Goal: Task Accomplishment & Management: Manage account settings

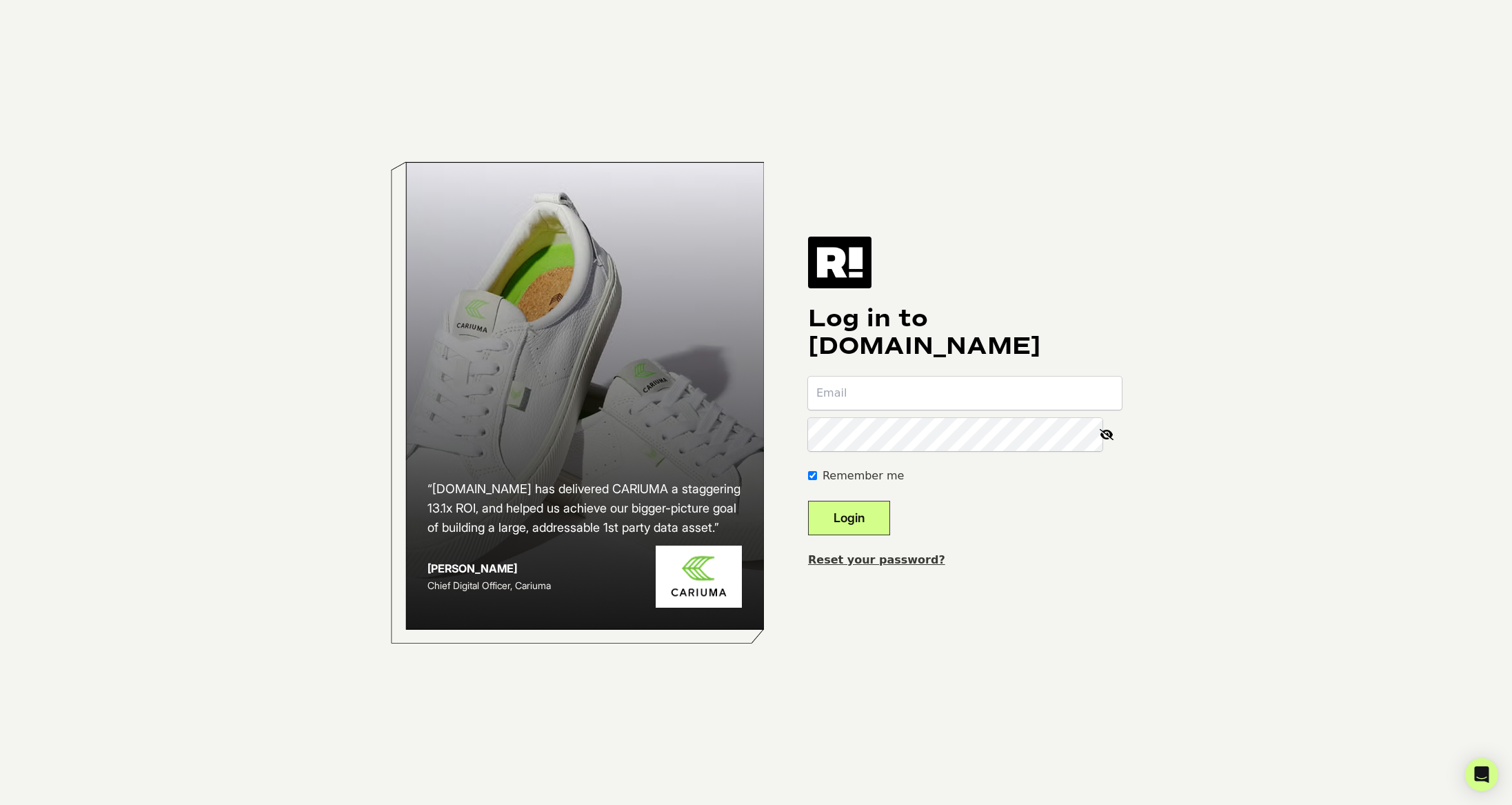
click at [937, 397] on input "email" at bounding box center [965, 393] width 314 height 33
paste input "[EMAIL_ADDRESS][DOMAIN_NAME]"
type input "[EMAIL_ADDRESS][DOMAIN_NAME]"
click at [1108, 432] on icon at bounding box center [1107, 434] width 31 height 33
click at [890, 505] on button "Login" at bounding box center [849, 518] width 82 height 34
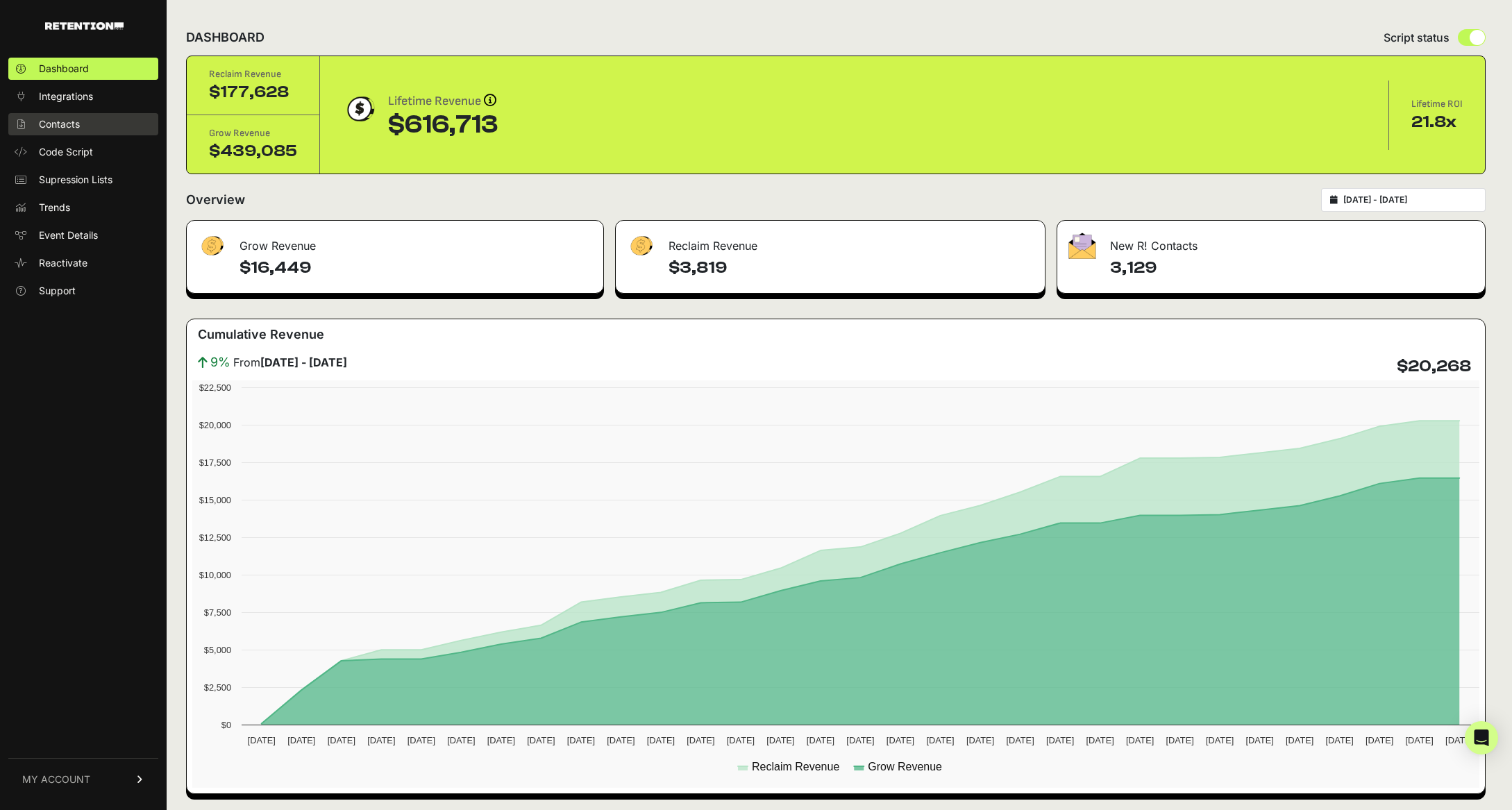
click at [55, 132] on link "Contacts" at bounding box center [83, 124] width 150 height 22
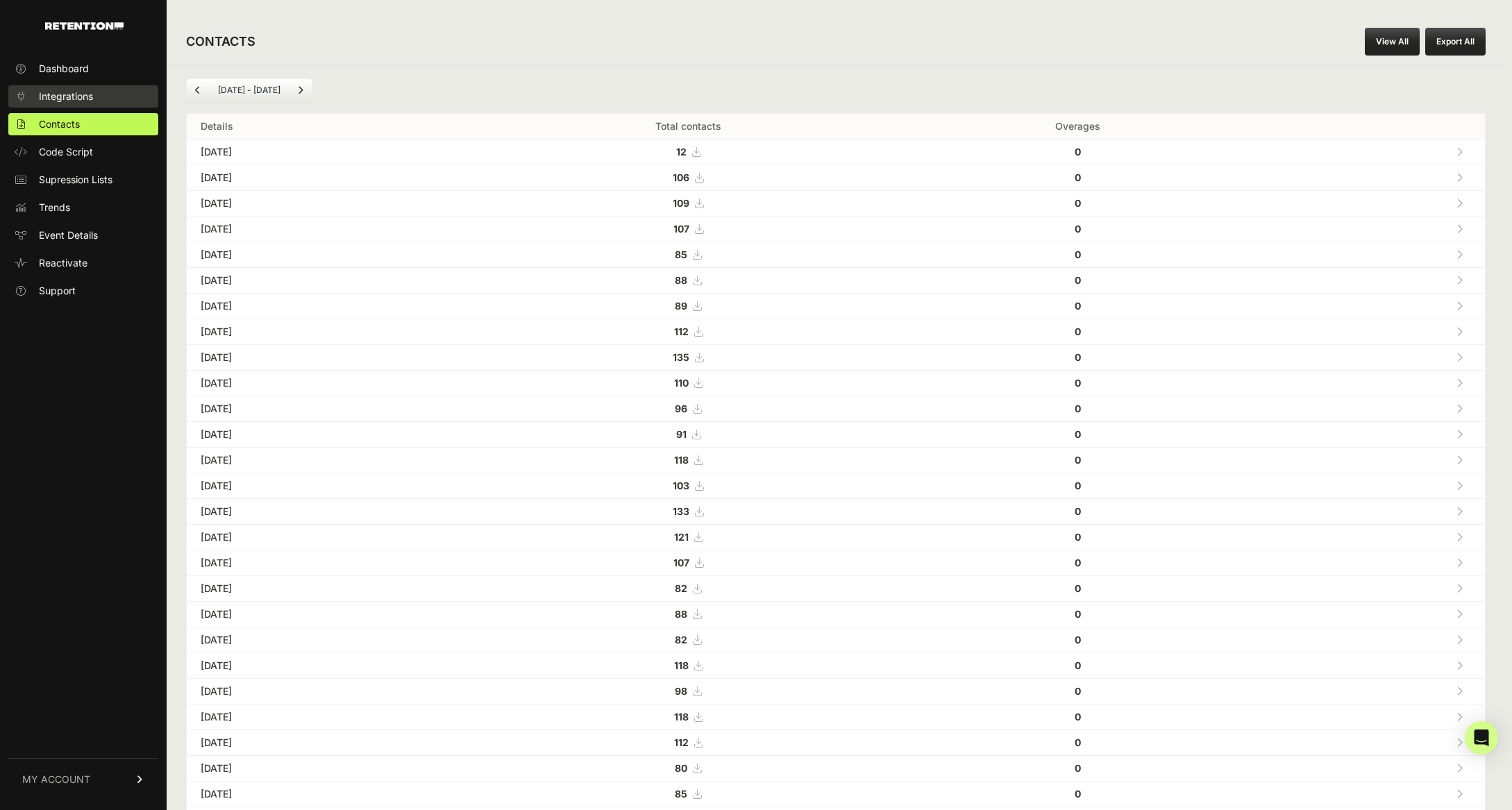
click at [85, 101] on span "Integrations" at bounding box center [66, 96] width 54 height 14
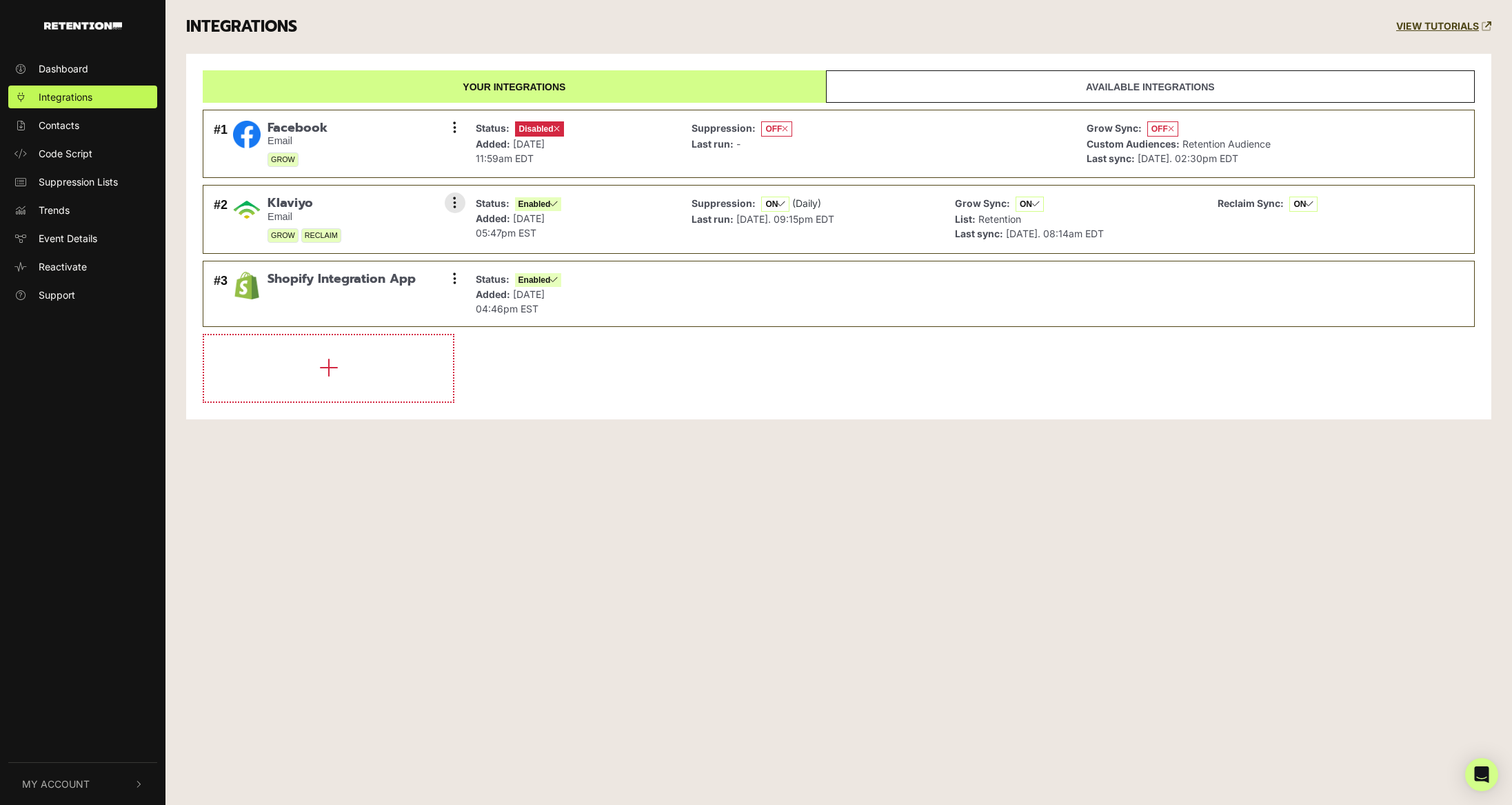
click at [363, 210] on div "#2 [GEOGRAPHIC_DATA] Email GROW RECLAIM Settings Sync History Disable Check cre…" at bounding box center [336, 219] width 252 height 54
click at [454, 196] on icon at bounding box center [454, 203] width 4 height 14
click at [627, 477] on div "Dashboard Integrations Contacts Code Script Suppression Lists Trends Event Deta…" at bounding box center [756, 402] width 1512 height 805
click at [48, 61] on span "Dashboard" at bounding box center [63, 68] width 50 height 15
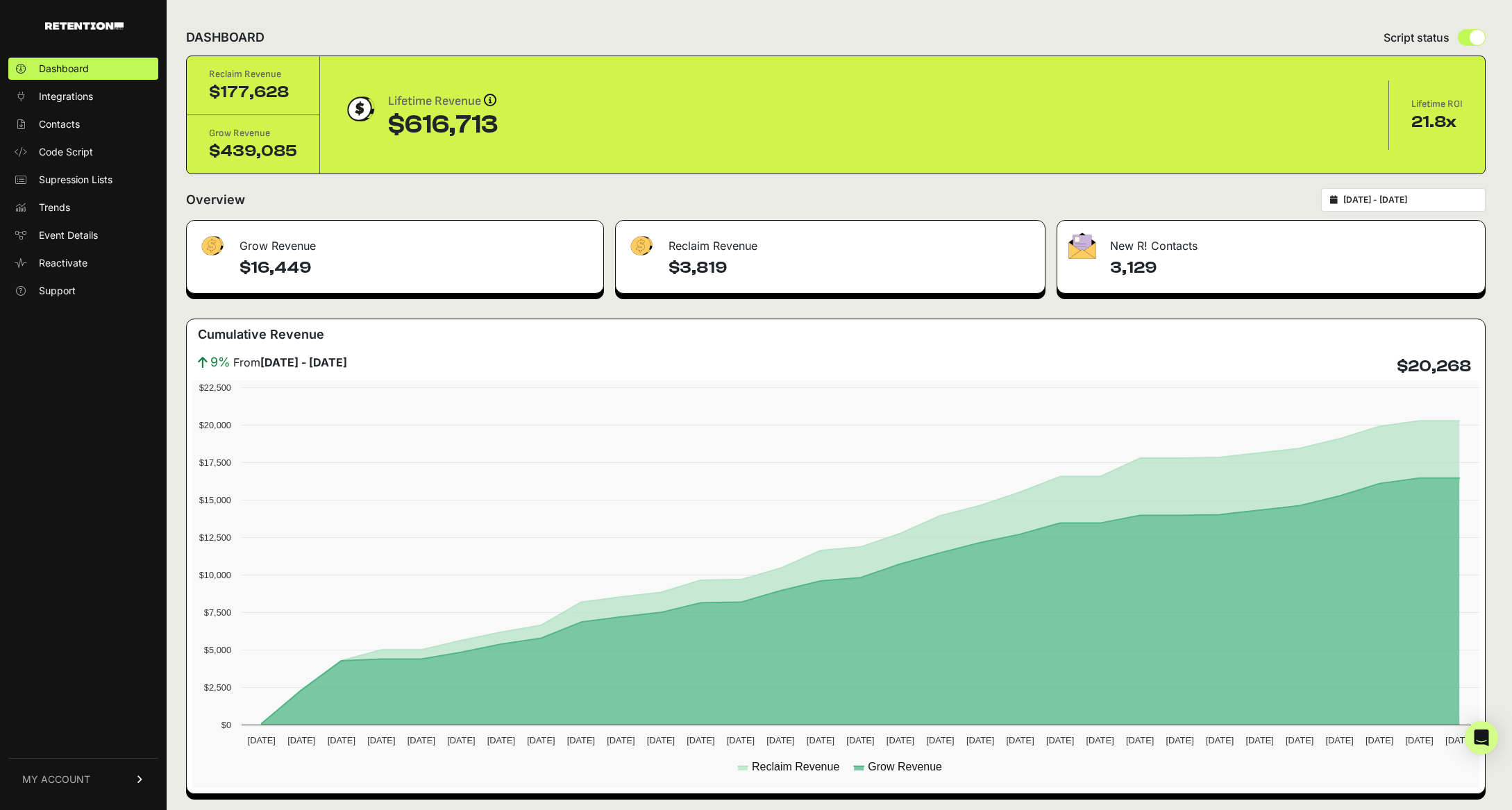
click at [258, 260] on h4 "$16,449" at bounding box center [416, 267] width 352 height 22
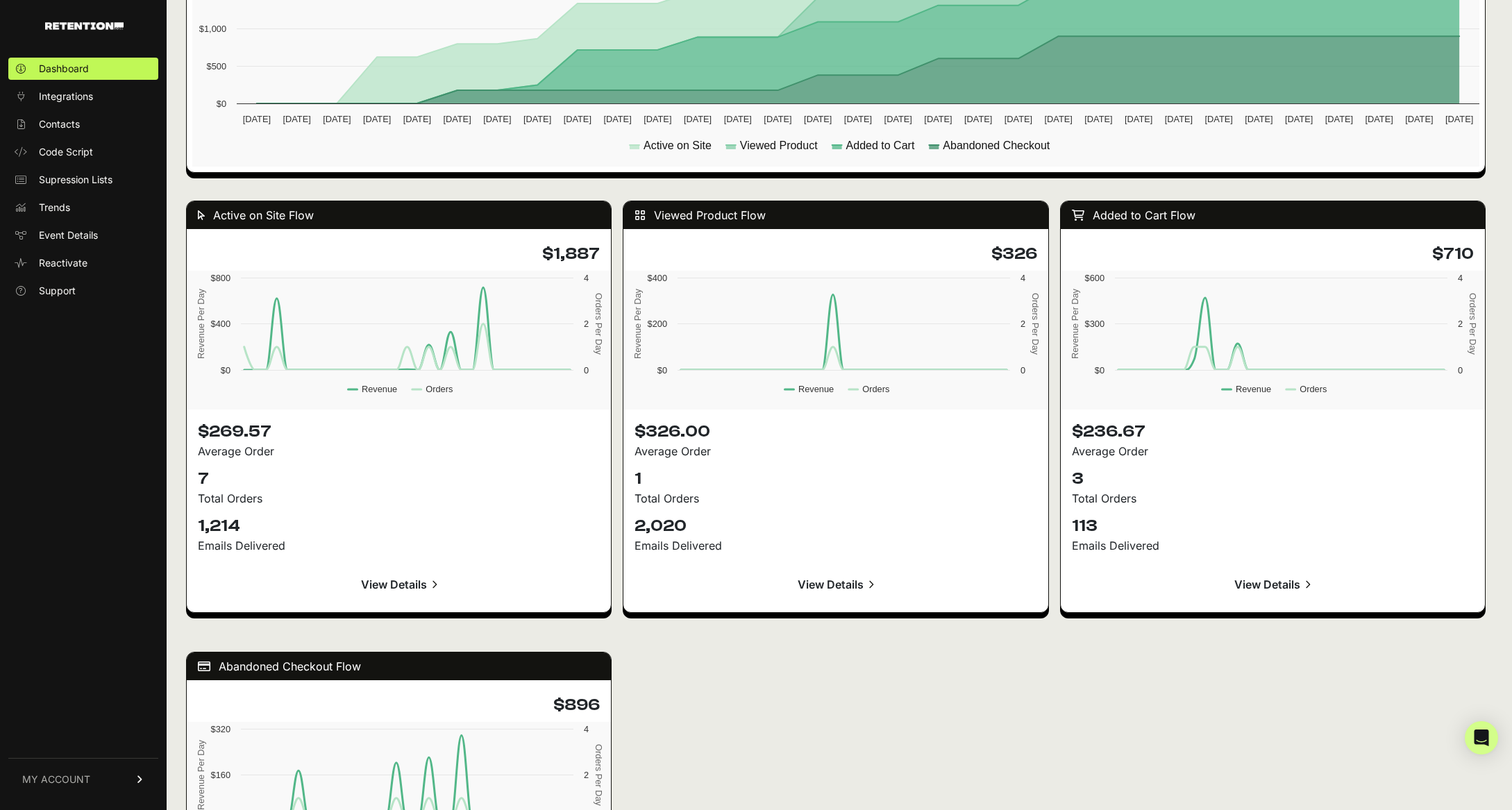
scroll to position [1169, 0]
click at [400, 584] on link "View Details" at bounding box center [399, 583] width 402 height 33
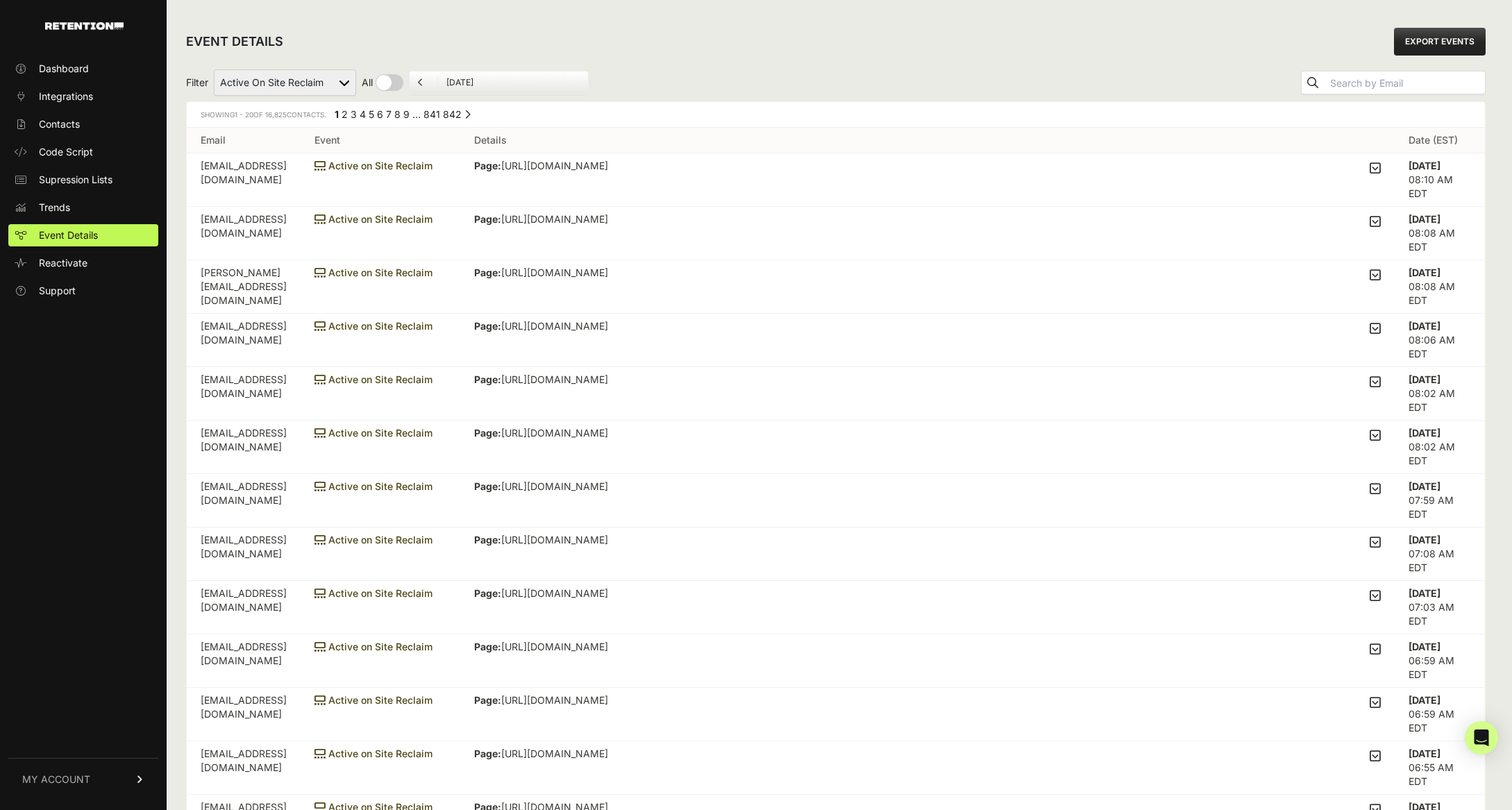
click at [429, 79] on li at bounding box center [423, 82] width 28 height 11
click at [421, 80] on icon at bounding box center [420, 82] width 5 height 8
click at [613, 80] on li at bounding box center [627, 82] width 29 height 11
click at [628, 82] on icon at bounding box center [630, 82] width 5 height 8
click at [72, 66] on span "Dashboard" at bounding box center [63, 69] width 50 height 14
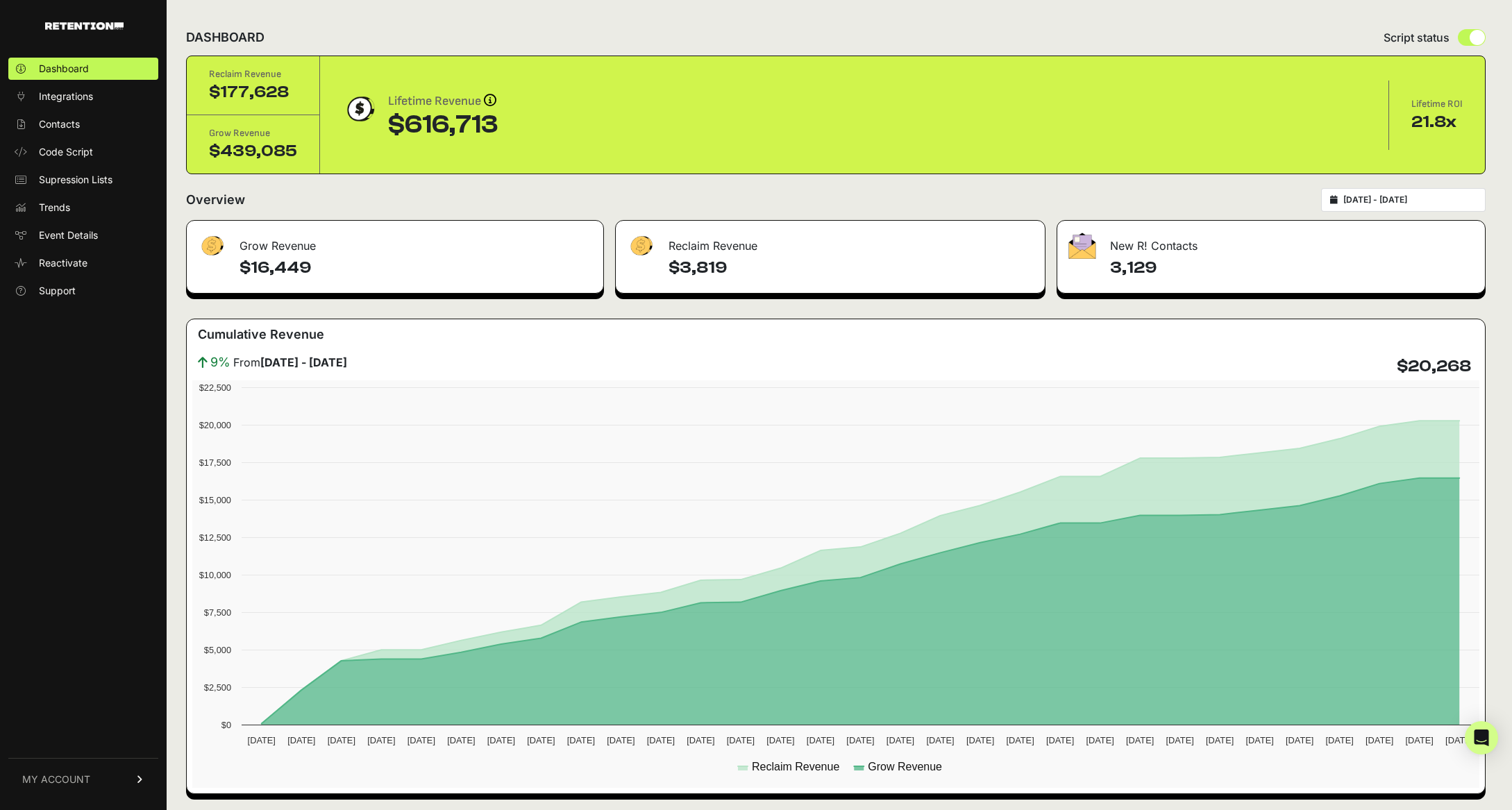
click at [98, 29] on img at bounding box center [85, 26] width 79 height 8
